Goal: Information Seeking & Learning: Check status

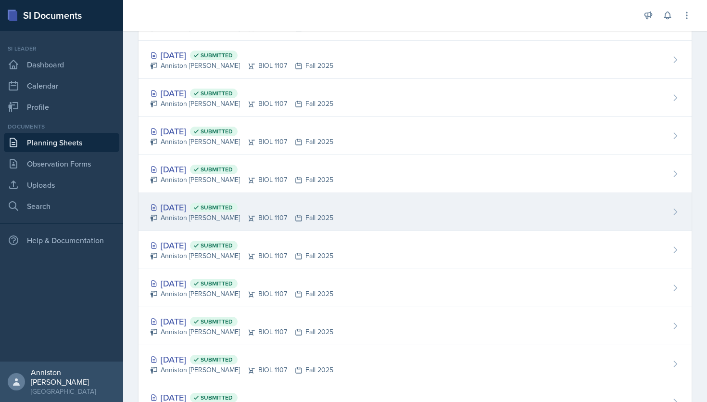
scroll to position [215, 0]
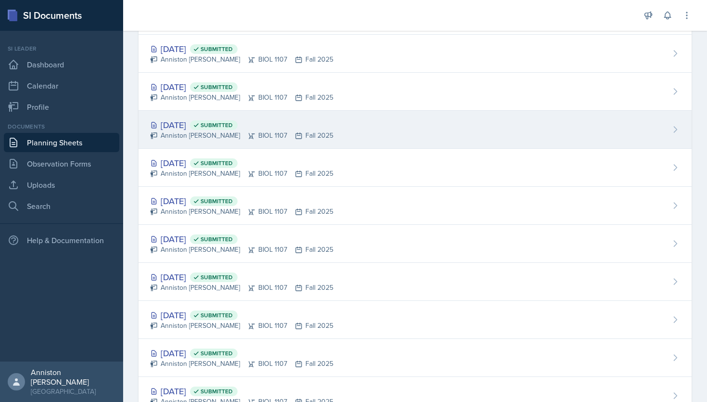
click at [292, 130] on div "[DATE] Submitted" at bounding box center [241, 124] width 183 height 13
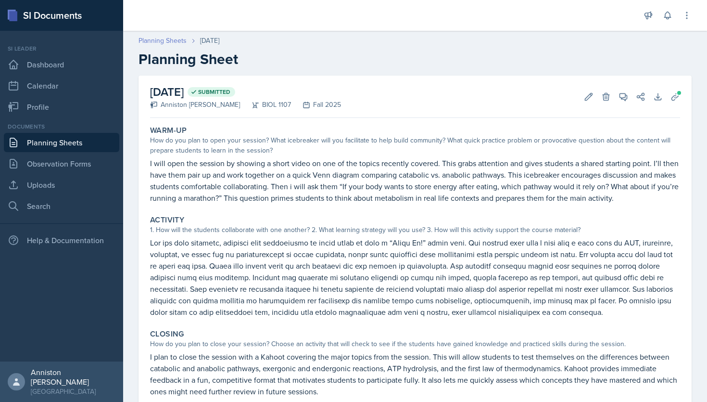
click at [175, 42] on link "Planning Sheets" at bounding box center [162, 41] width 48 height 10
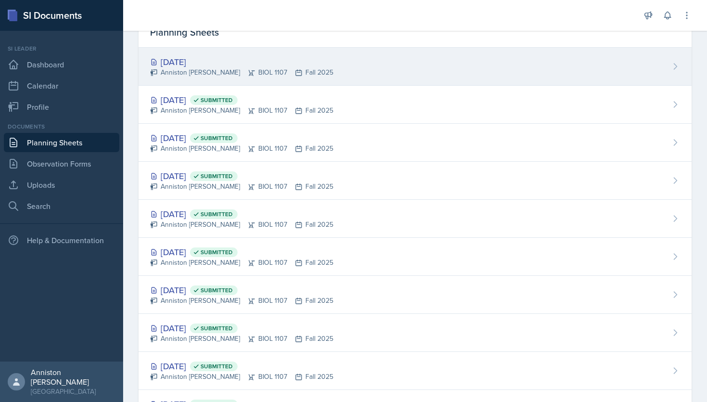
scroll to position [52, 0]
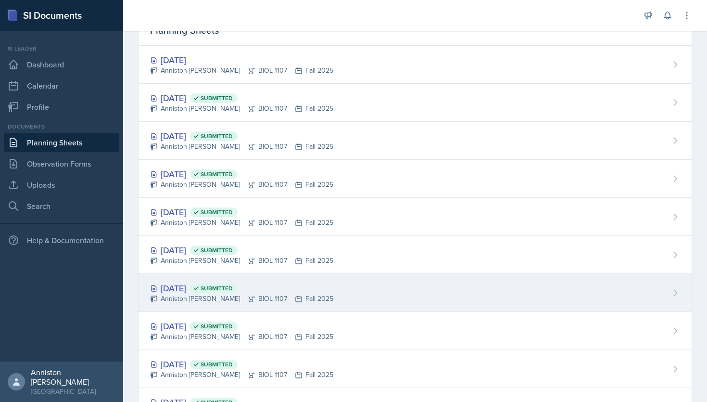
click at [327, 277] on div "[DATE] Submitted Anniston [PERSON_NAME] BIOL 1107 Fall 2025" at bounding box center [414, 293] width 553 height 38
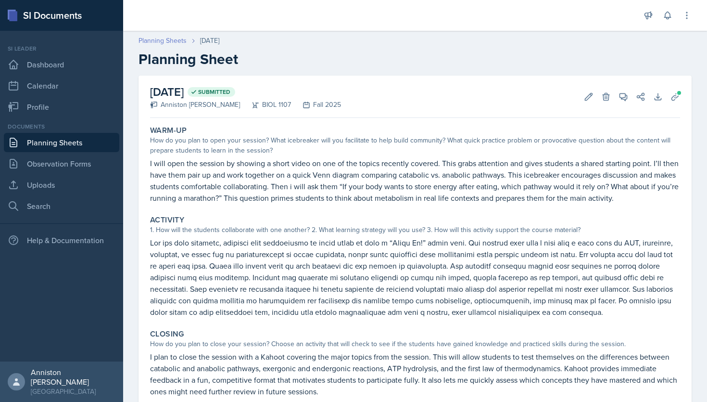
click at [167, 39] on link "Planning Sheets" at bounding box center [162, 41] width 48 height 10
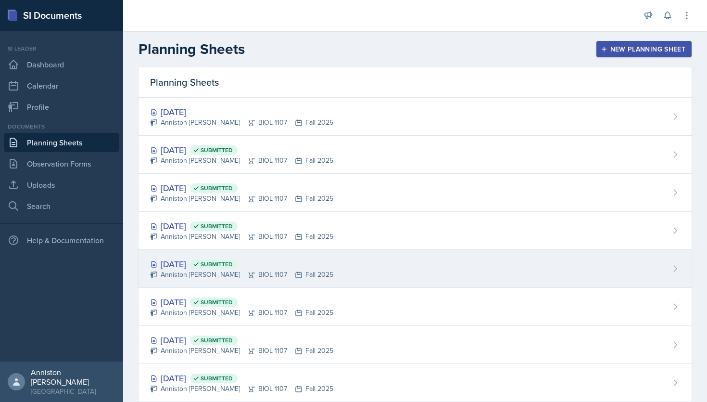
click at [326, 269] on div "[DATE] Submitted Anniston [PERSON_NAME] BIOL 1107 Fall 2025" at bounding box center [414, 269] width 553 height 38
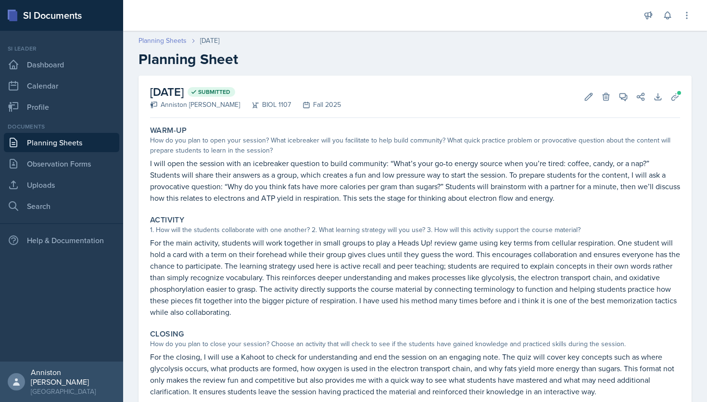
click at [167, 36] on link "Planning Sheets" at bounding box center [162, 41] width 48 height 10
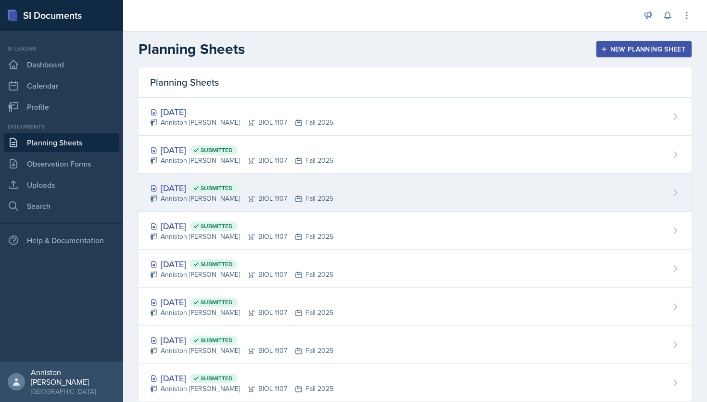
click at [365, 202] on div "[DATE] Submitted Anniston [PERSON_NAME] BIOL 1107 Fall 2025" at bounding box center [414, 193] width 553 height 38
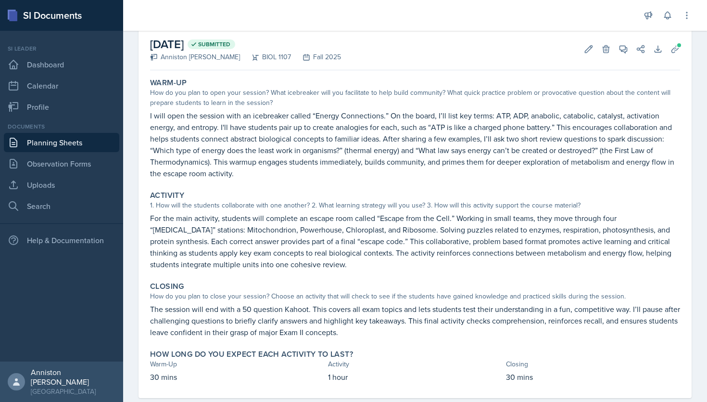
scroll to position [46, 0]
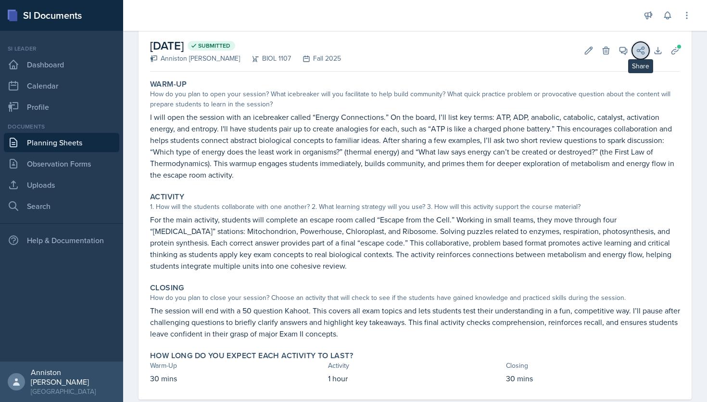
click at [641, 53] on icon at bounding box center [641, 51] width 10 height 10
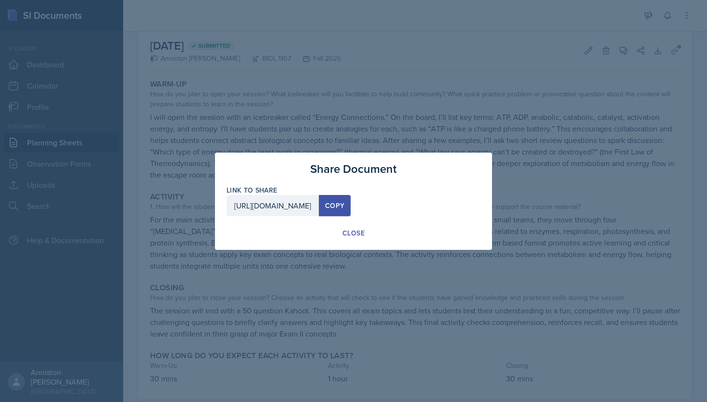
click at [344, 205] on div "Copy" at bounding box center [334, 205] width 19 height 8
click at [360, 229] on div "Close" at bounding box center [353, 233] width 22 height 10
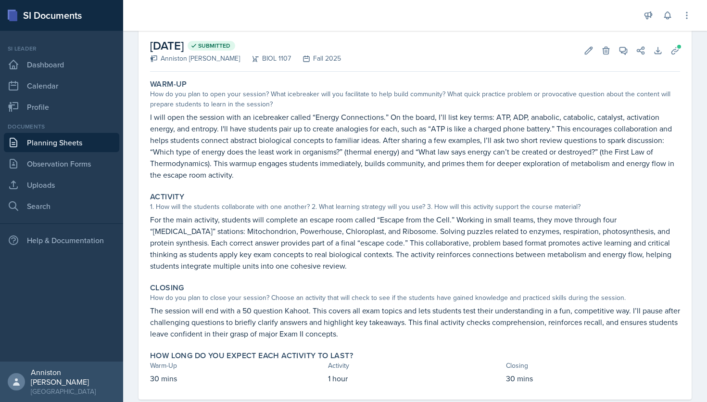
scroll to position [0, 0]
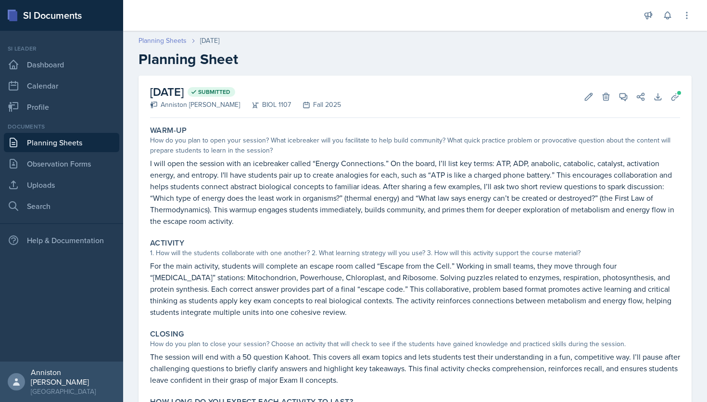
click at [172, 44] on link "Planning Sheets" at bounding box center [162, 41] width 48 height 10
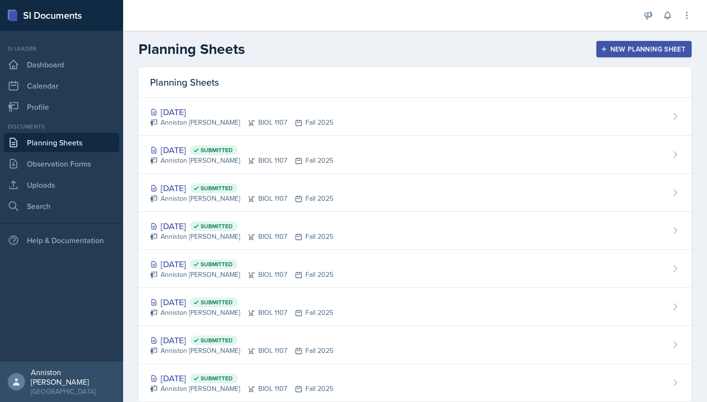
click at [327, 51] on div "Planning Sheets New Planning Sheet" at bounding box center [415, 48] width 584 height 17
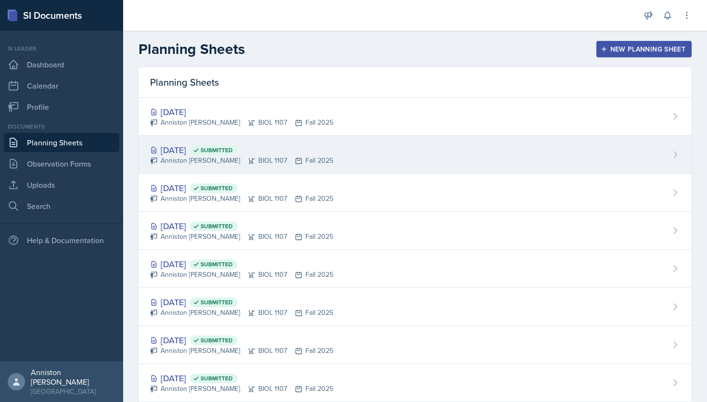
click at [363, 162] on div "[DATE] Submitted Anniston [PERSON_NAME] BIOL 1107 Fall 2025" at bounding box center [414, 155] width 553 height 38
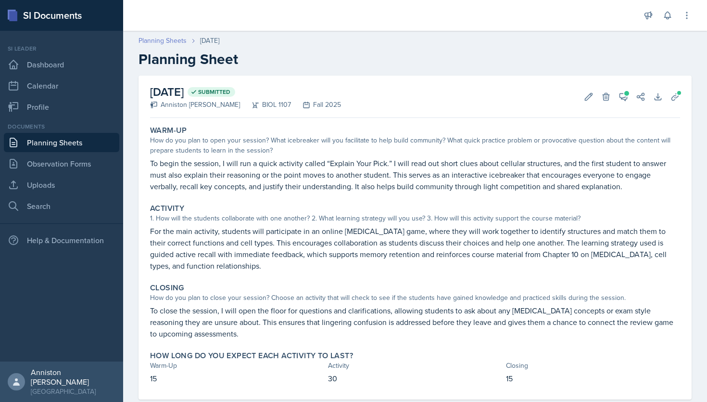
click at [166, 40] on link "Planning Sheets" at bounding box center [162, 41] width 48 height 10
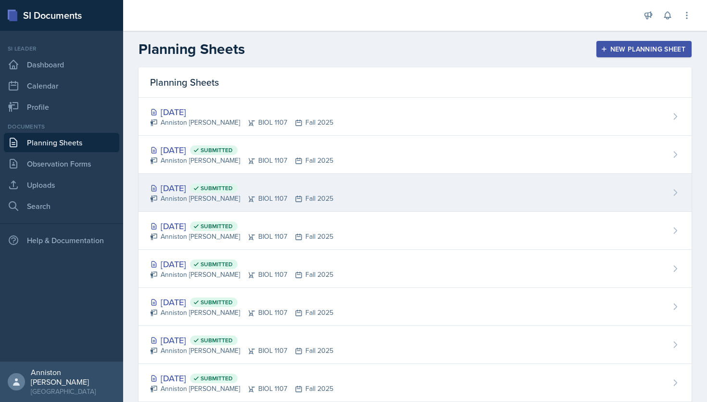
click at [184, 182] on div "[DATE] Submitted" at bounding box center [241, 187] width 183 height 13
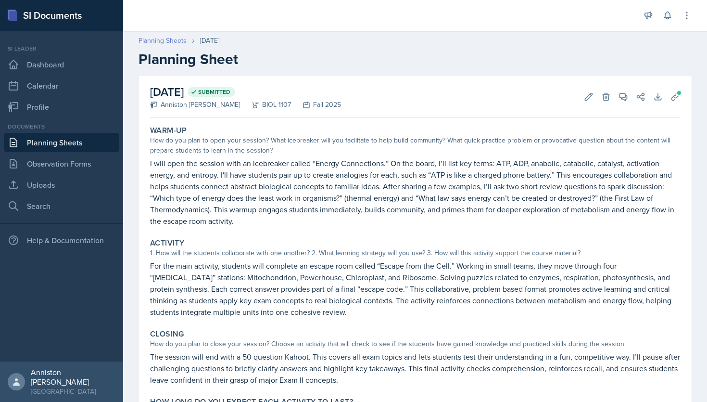
click at [174, 39] on link "Planning Sheets" at bounding box center [162, 41] width 48 height 10
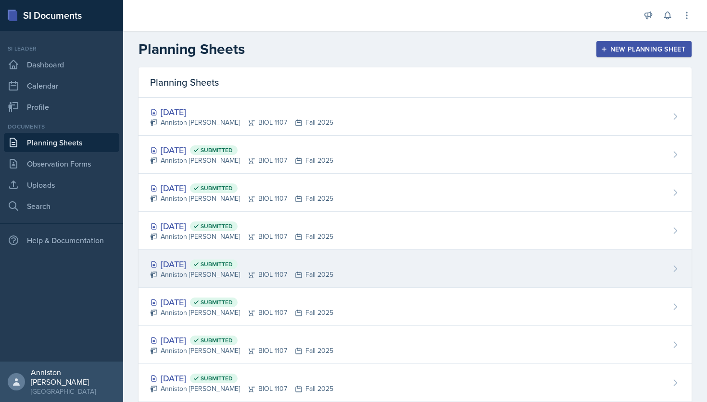
click at [185, 276] on div "Anniston [PERSON_NAME] BIOL 1107 Fall 2025" at bounding box center [241, 274] width 183 height 10
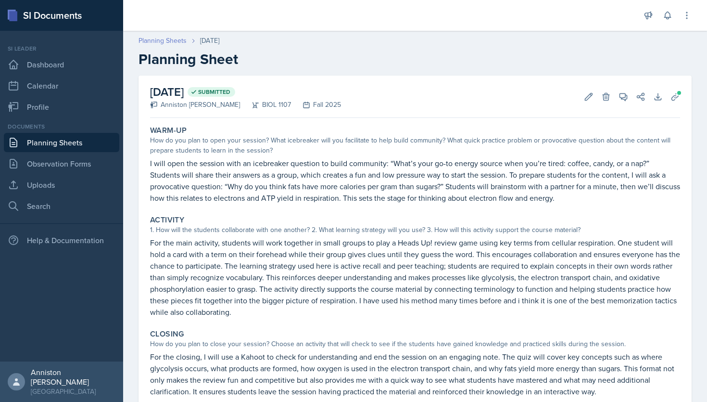
click at [154, 42] on link "Planning Sheets" at bounding box center [162, 41] width 48 height 10
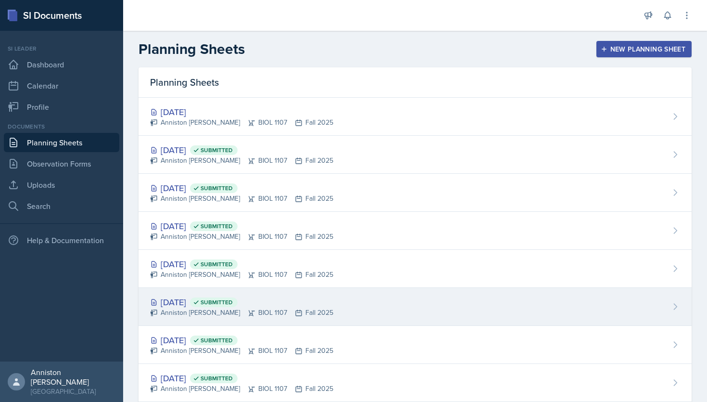
click at [204, 294] on div "[DATE] Submitted Anniston [PERSON_NAME] BIOL 1107 Fall 2025" at bounding box center [414, 307] width 553 height 38
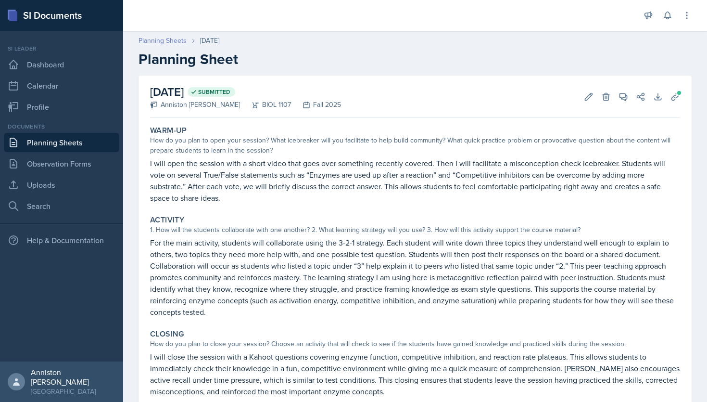
click at [163, 43] on link "Planning Sheets" at bounding box center [162, 41] width 48 height 10
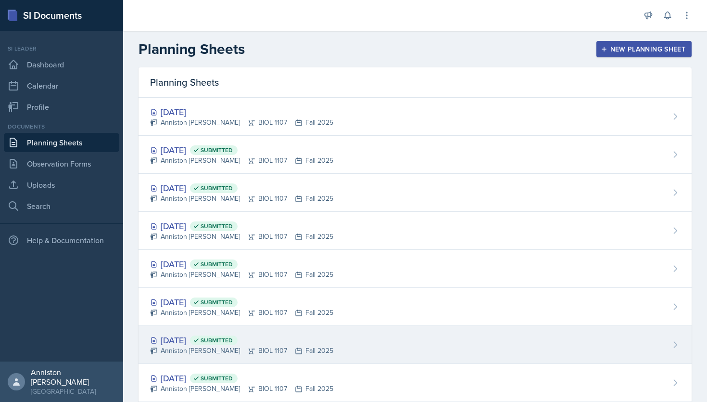
click at [203, 356] on div "[DATE] Submitted Anniston [PERSON_NAME] BIOL 1107 Fall 2025" at bounding box center [414, 345] width 553 height 38
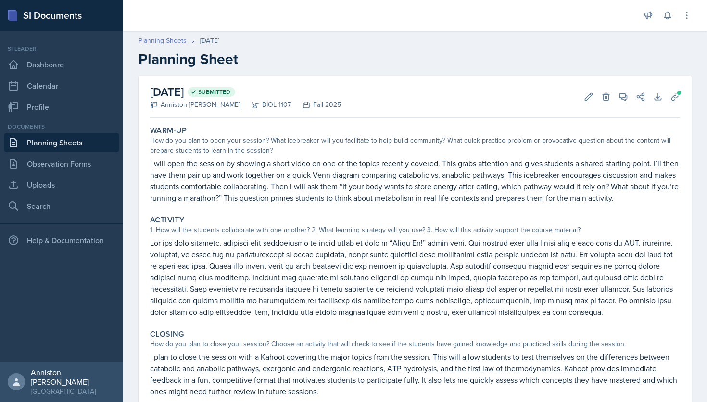
click at [157, 38] on link "Planning Sheets" at bounding box center [162, 41] width 48 height 10
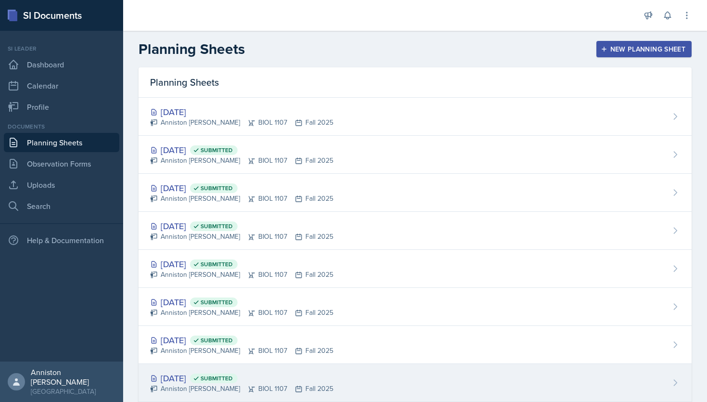
click at [197, 375] on div "[DATE] Submitted" at bounding box center [241, 377] width 183 height 13
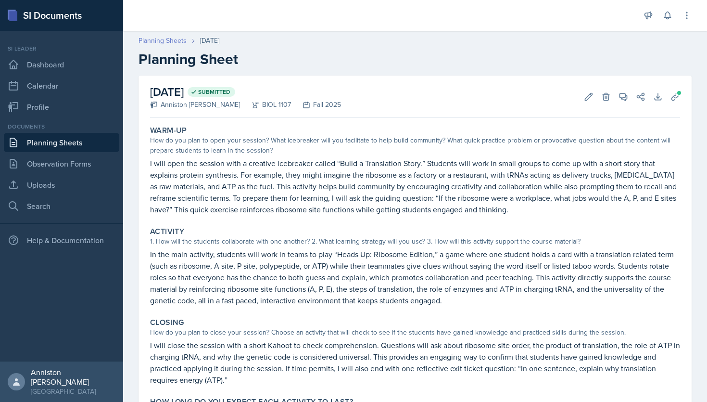
click at [164, 40] on link "Planning Sheets" at bounding box center [162, 41] width 48 height 10
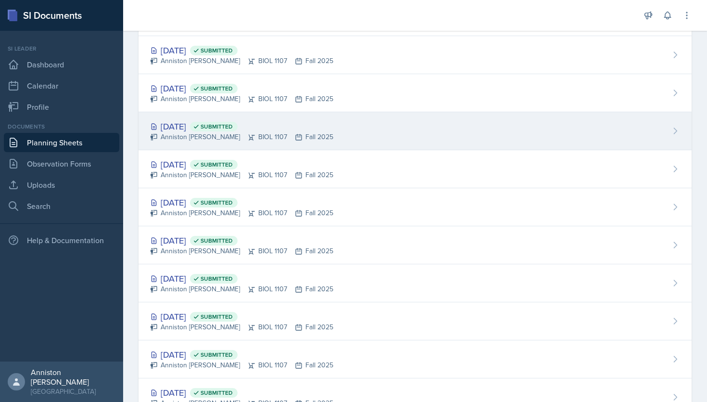
scroll to position [100, 0]
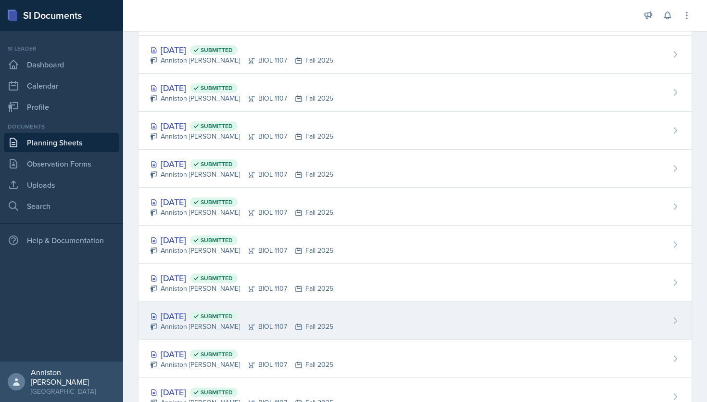
click at [187, 317] on div "[DATE] Submitted" at bounding box center [241, 315] width 183 height 13
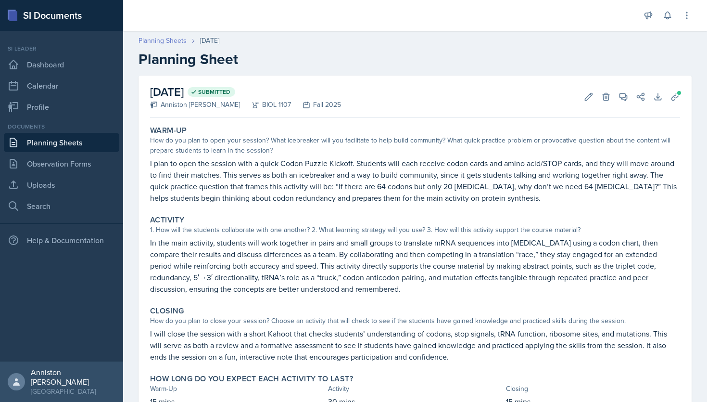
click at [165, 38] on link "Planning Sheets" at bounding box center [162, 41] width 48 height 10
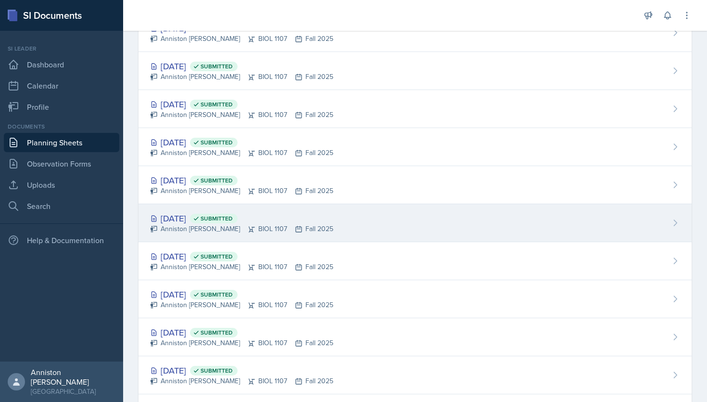
scroll to position [85, 0]
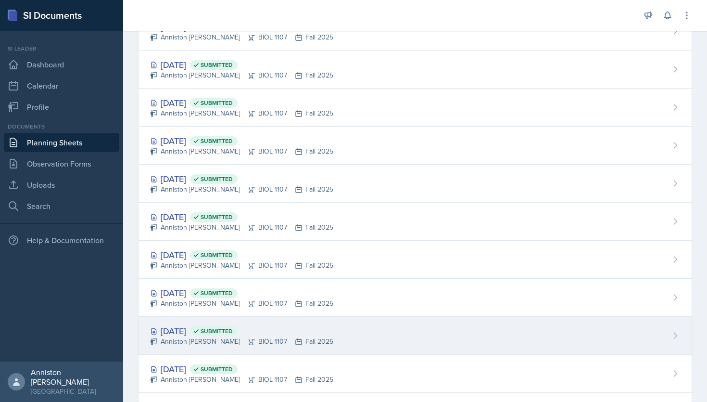
click at [184, 332] on div "[DATE] Submitted" at bounding box center [241, 330] width 183 height 13
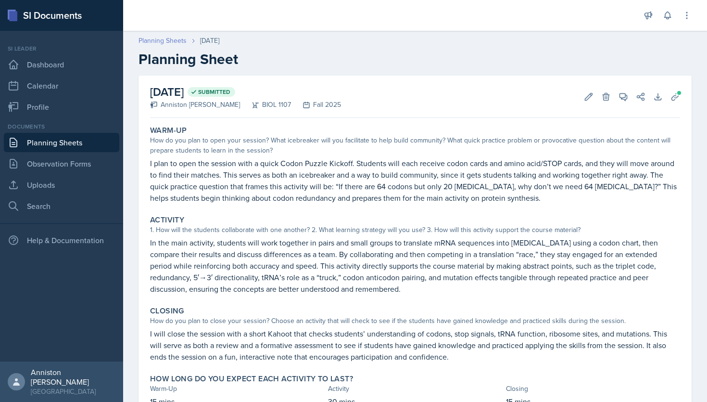
click at [176, 37] on link "Planning Sheets" at bounding box center [162, 41] width 48 height 10
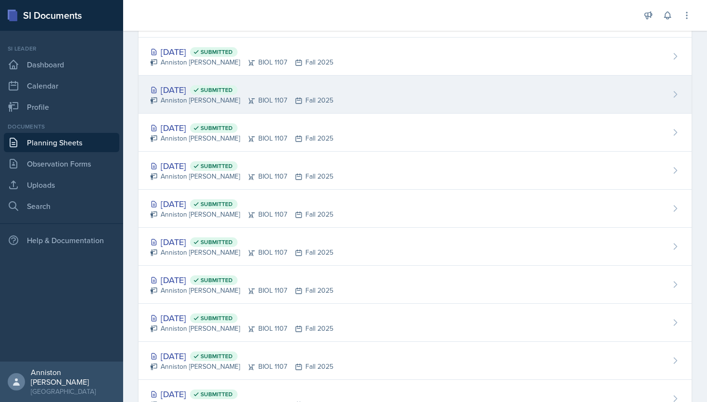
scroll to position [137, 0]
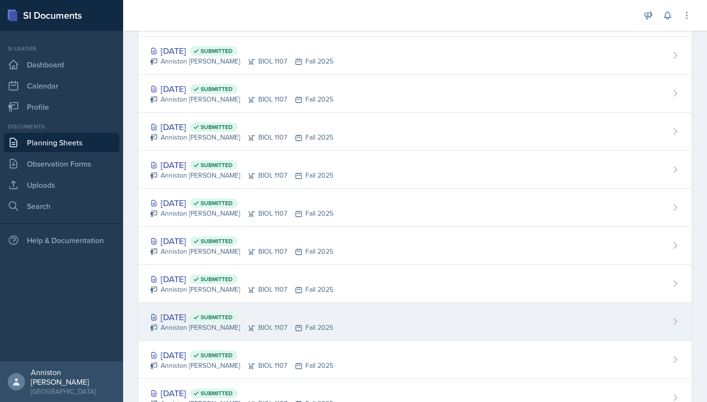
click at [179, 317] on div "[DATE] Submitted" at bounding box center [241, 316] width 183 height 13
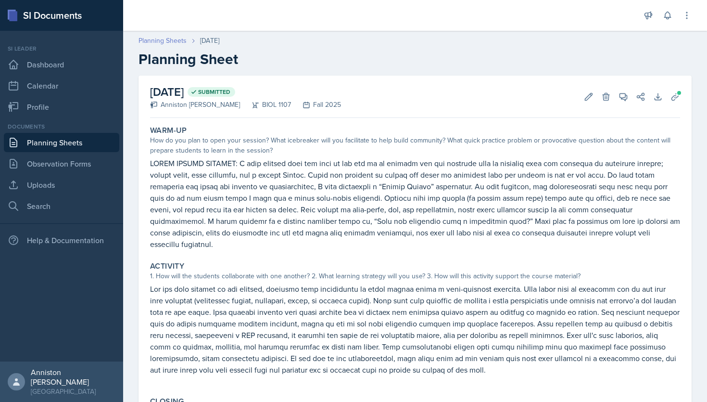
click at [178, 43] on link "Planning Sheets" at bounding box center [162, 41] width 48 height 10
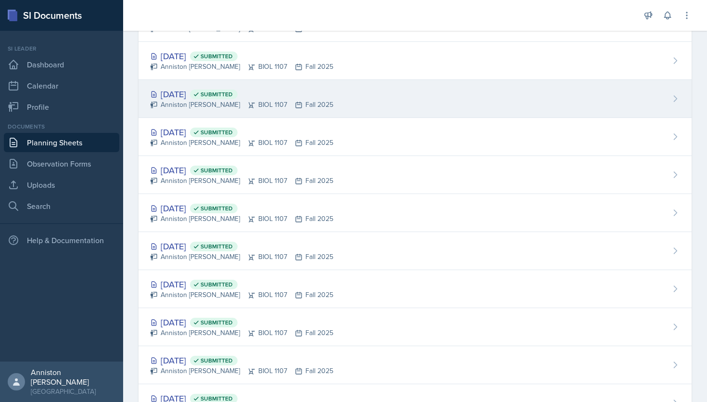
scroll to position [138, 0]
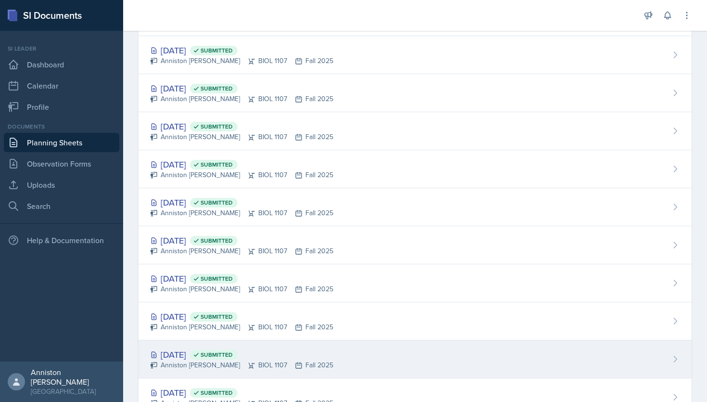
click at [189, 358] on div "[DATE] Submitted" at bounding box center [241, 354] width 183 height 13
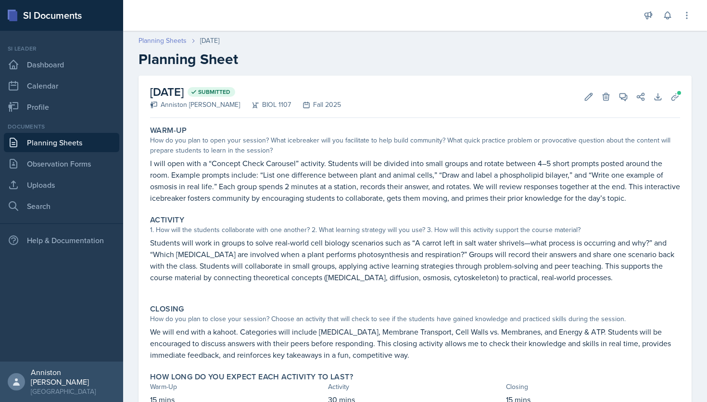
click at [163, 40] on link "Planning Sheets" at bounding box center [162, 41] width 48 height 10
